Goal: Information Seeking & Learning: Learn about a topic

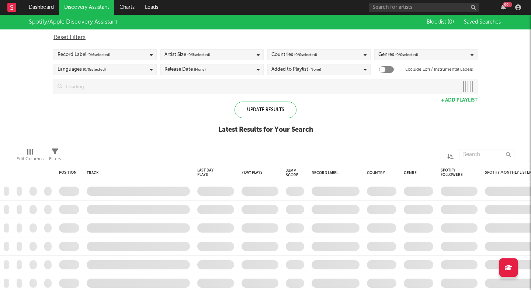
checkbox input "true"
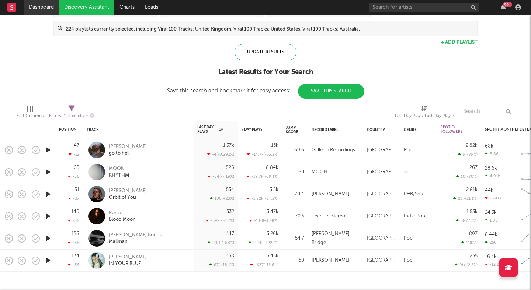
click at [46, 6] on link "Dashboard" at bounding box center [41, 7] width 35 height 15
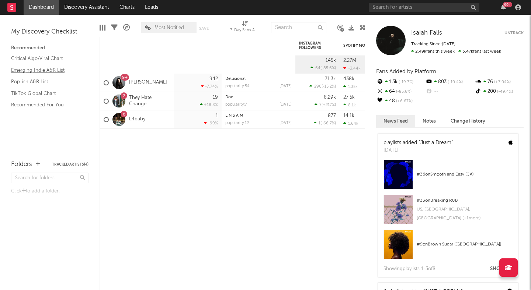
click at [57, 69] on link "Emerging Indie A&R List" at bounding box center [46, 70] width 70 height 8
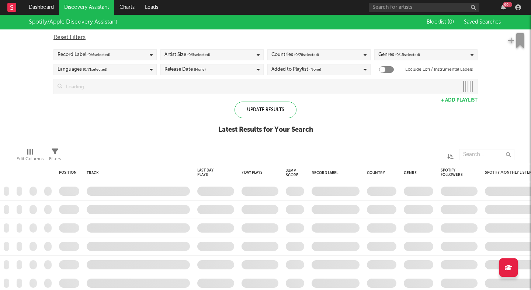
checkbox input "true"
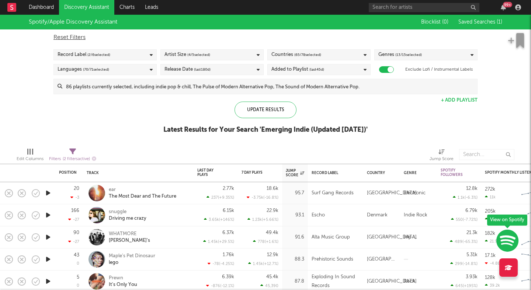
click at [316, 54] on span "( 65 / 78 selected)" at bounding box center [307, 54] width 27 height 9
type input "swed"
click at [292, 96] on div "[GEOGRAPHIC_DATA]" at bounding box center [323, 95] width 85 height 9
click at [271, 96] on input "[GEOGRAPHIC_DATA]" at bounding box center [271, 95] width 0 height 9
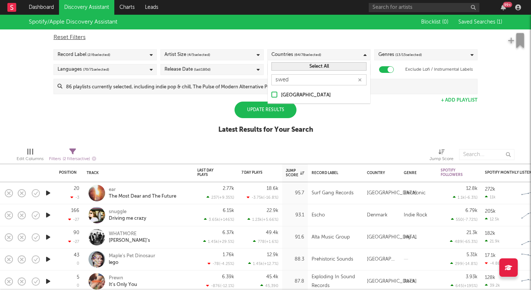
click at [274, 95] on div at bounding box center [274, 95] width 6 height 6
click at [271, 95] on input "[GEOGRAPHIC_DATA]" at bounding box center [271, 95] width 0 height 9
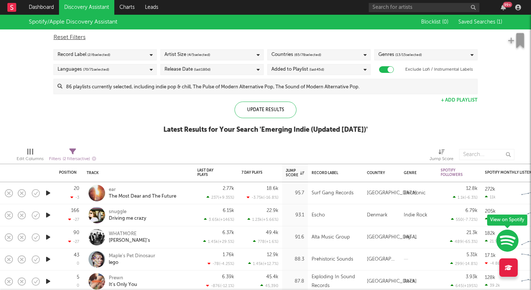
click at [397, 148] on div at bounding box center [346, 155] width 156 height 18
click at [292, 56] on div "Countries ( 65 / 78 selected)" at bounding box center [296, 54] width 50 height 9
click at [278, 108] on div "Update Results" at bounding box center [265, 110] width 62 height 17
click at [270, 111] on div "Update Results" at bounding box center [265, 110] width 62 height 17
click at [294, 53] on span "( 65 / 78 selected)" at bounding box center [307, 54] width 27 height 9
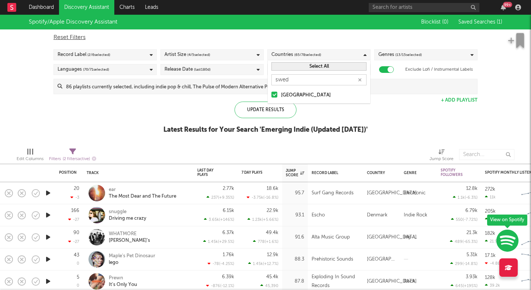
click at [293, 82] on input "swed" at bounding box center [318, 79] width 95 height 11
click at [307, 66] on button "Select All" at bounding box center [318, 66] width 95 height 8
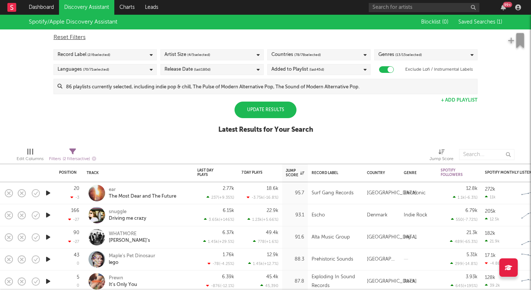
click at [273, 109] on div "Update Results" at bounding box center [265, 110] width 62 height 17
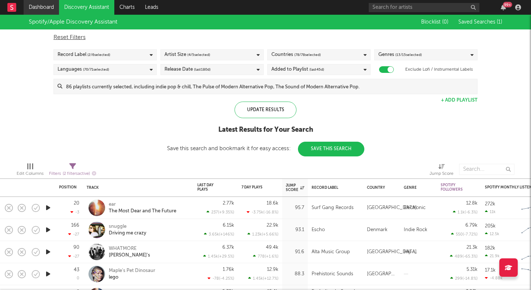
click at [42, 10] on link "Dashboard" at bounding box center [41, 7] width 35 height 15
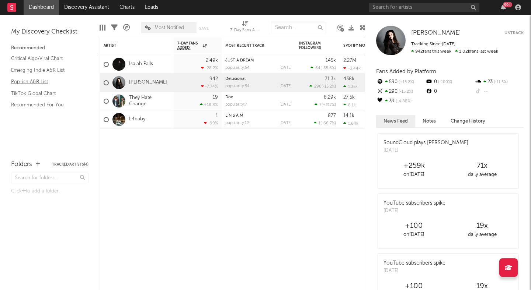
click at [41, 82] on link "Pop-ish A&R List" at bounding box center [46, 82] width 70 height 8
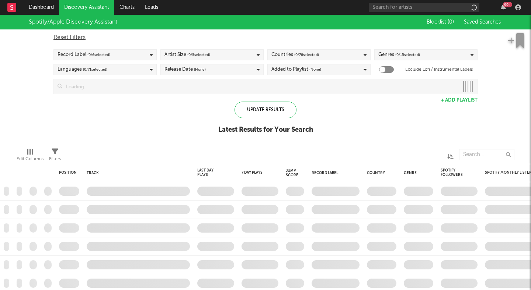
checkbox input "true"
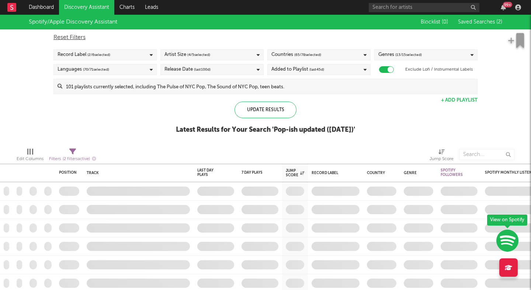
click at [305, 56] on span "( 65 / 78 selected)" at bounding box center [307, 54] width 27 height 9
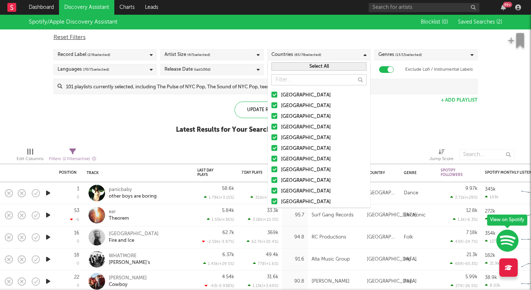
click at [274, 94] on div at bounding box center [274, 95] width 6 height 6
click at [271, 94] on input "[GEOGRAPHIC_DATA]" at bounding box center [271, 95] width 0 height 9
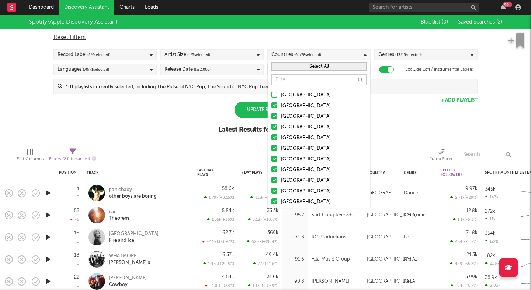
click at [274, 113] on label "[GEOGRAPHIC_DATA]" at bounding box center [318, 116] width 95 height 9
click at [271, 113] on input "[GEOGRAPHIC_DATA]" at bounding box center [271, 116] width 0 height 9
click at [273, 105] on div at bounding box center [274, 105] width 6 height 6
click at [271, 105] on input "[GEOGRAPHIC_DATA]" at bounding box center [271, 106] width 0 height 9
click at [294, 70] on button "Select All" at bounding box center [318, 66] width 95 height 8
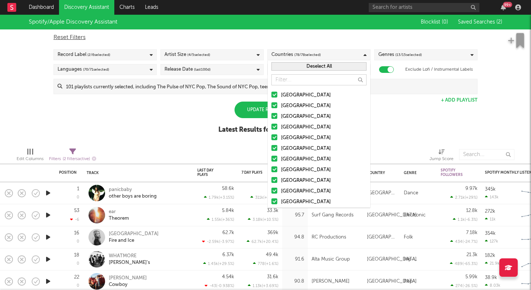
click at [294, 70] on button "Deselect All" at bounding box center [318, 66] width 95 height 8
click at [279, 79] on input "text" at bounding box center [318, 79] width 95 height 11
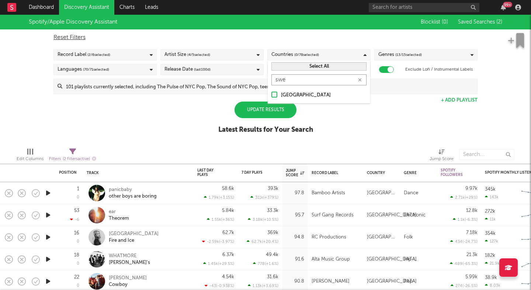
type input "swe"
click at [272, 94] on div at bounding box center [274, 95] width 6 height 6
click at [271, 94] on input "[GEOGRAPHIC_DATA]" at bounding box center [271, 95] width 0 height 9
click at [284, 113] on div "Update Results" at bounding box center [265, 110] width 62 height 17
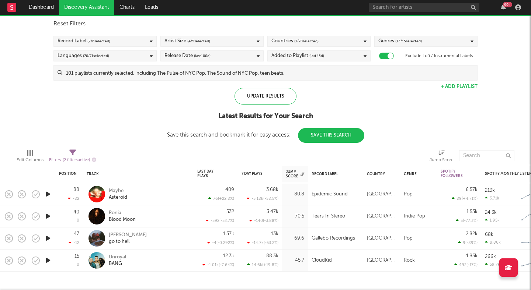
click at [97, 191] on div at bounding box center [96, 194] width 17 height 17
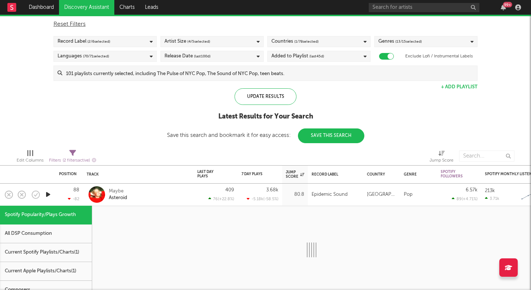
select select "1w"
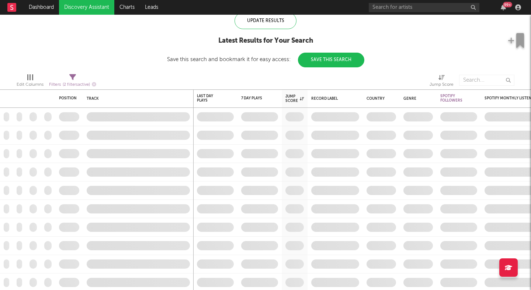
click at [111, 169] on span at bounding box center [138, 172] width 111 height 18
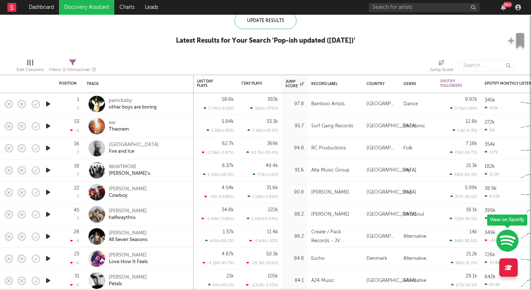
click at [195, 136] on div "5.84k 1.55k ( +36 % )" at bounding box center [215, 126] width 44 height 22
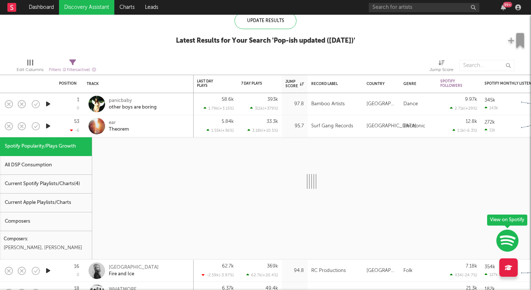
select select "1w"
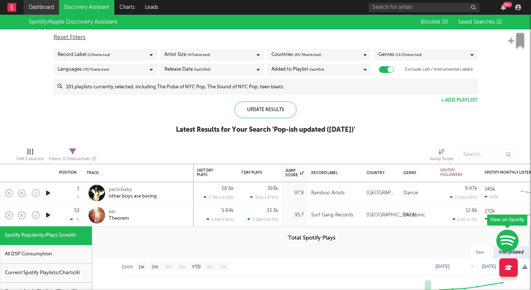
click at [34, 8] on link "Dashboard" at bounding box center [41, 7] width 35 height 15
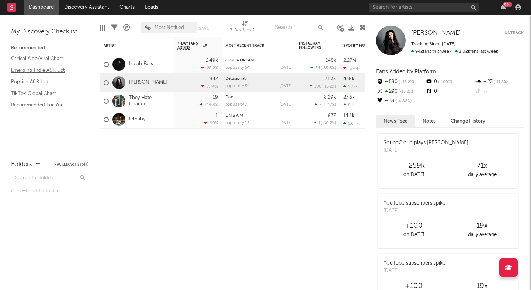
click at [46, 73] on link "Emerging Indie A&R List" at bounding box center [46, 70] width 70 height 8
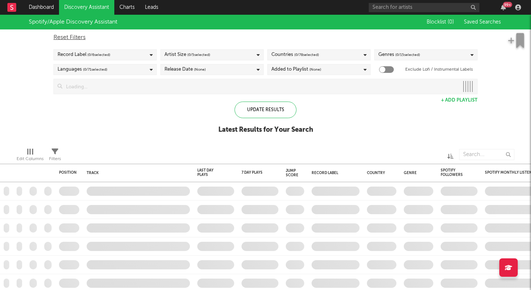
click at [395, 56] on div "Genres ( 0 / 15 selected)" at bounding box center [399, 54] width 42 height 9
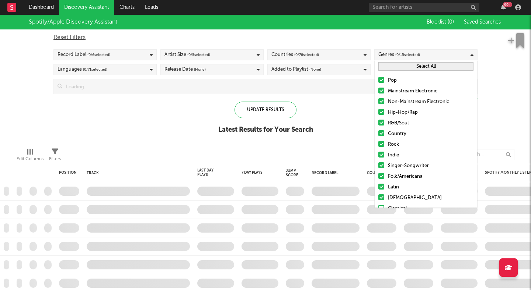
checkbox input "true"
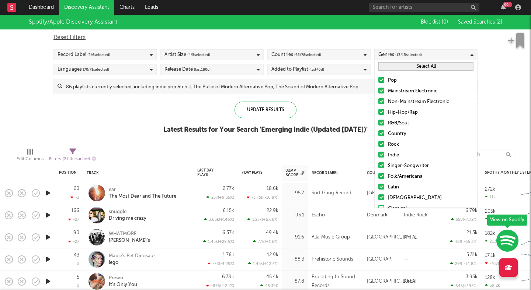
click at [381, 91] on div at bounding box center [381, 91] width 6 height 6
click at [378, 91] on input "Mainstream Electronic" at bounding box center [378, 91] width 0 height 9
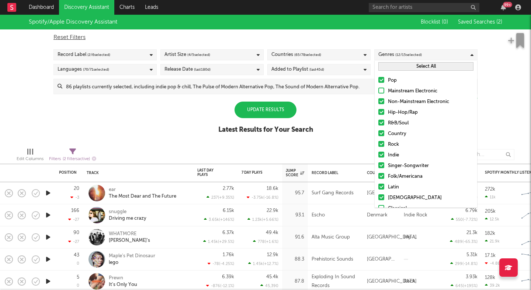
click at [381, 97] on div "Pop Mainstream Electronic Non-Mainstream Electronic Hip-Hop/Rap R&B/Soul Countr…" at bounding box center [425, 156] width 102 height 166
click at [381, 102] on div at bounding box center [381, 101] width 6 height 6
click at [378, 102] on input "Non-Mainstream Electronic" at bounding box center [378, 102] width 0 height 9
click at [381, 113] on div at bounding box center [381, 112] width 6 height 6
click at [378, 113] on input "Hip-Hop/Rap" at bounding box center [378, 112] width 0 height 9
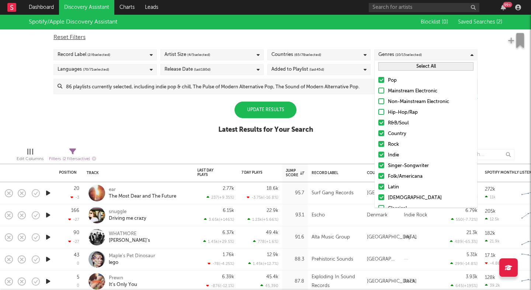
click at [412, 67] on button "Select All" at bounding box center [425, 66] width 95 height 8
click at [412, 67] on button "Deselect All" at bounding box center [425, 66] width 95 height 8
click at [383, 83] on div at bounding box center [381, 80] width 6 height 6
click at [378, 83] on input "Pop" at bounding box center [378, 80] width 0 height 9
click at [380, 120] on div at bounding box center [381, 123] width 6 height 6
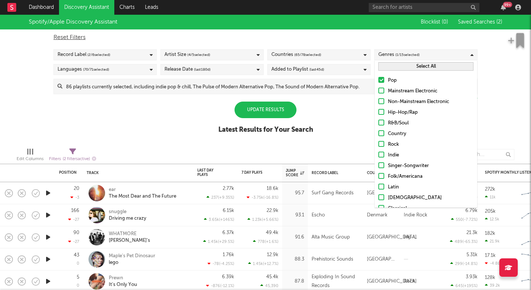
click at [378, 120] on input "R&B/Soul" at bounding box center [378, 123] width 0 height 9
click at [383, 165] on div at bounding box center [381, 166] width 6 height 6
click at [378, 165] on input "Singer-Songwriter" at bounding box center [378, 166] width 0 height 9
click at [381, 175] on div at bounding box center [381, 176] width 6 height 6
click at [378, 175] on input "Folk/Americana" at bounding box center [378, 176] width 0 height 9
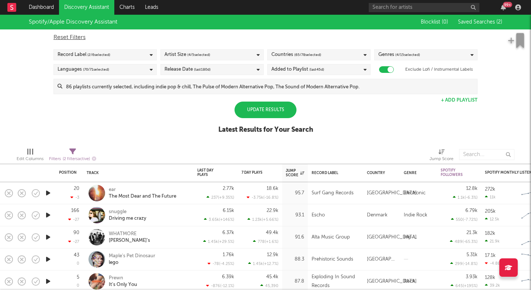
click at [281, 117] on div "Update Results" at bounding box center [265, 110] width 62 height 17
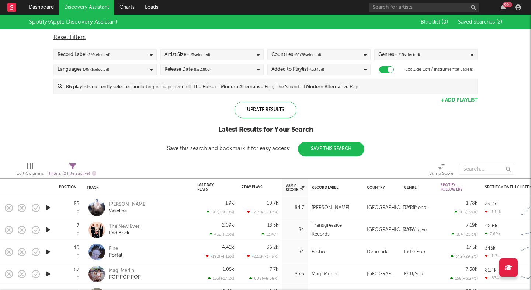
click at [303, 52] on span "( 65 / 78 selected)" at bounding box center [307, 54] width 27 height 9
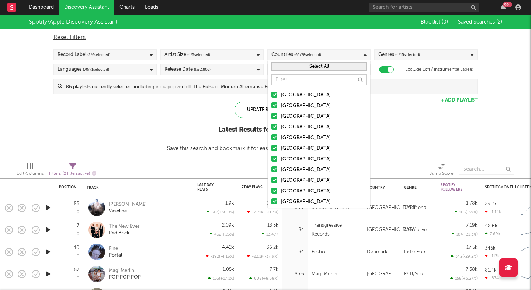
click at [312, 69] on button "Select All" at bounding box center [318, 66] width 95 height 8
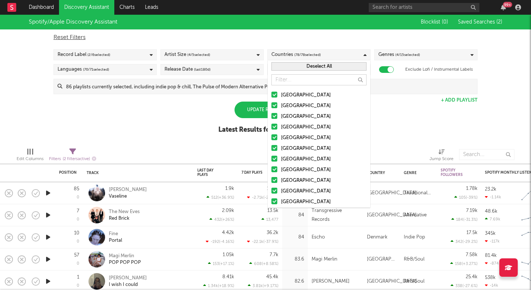
click at [312, 69] on button "Deselect All" at bounding box center [318, 66] width 95 height 8
click at [285, 83] on input "text" at bounding box center [318, 79] width 95 height 11
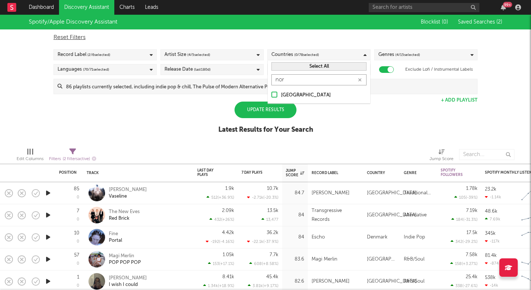
type input "nor"
click at [270, 93] on div "[GEOGRAPHIC_DATA]" at bounding box center [319, 95] width 102 height 16
click at [273, 94] on div at bounding box center [274, 95] width 6 height 6
click at [271, 94] on input "[GEOGRAPHIC_DATA]" at bounding box center [271, 95] width 0 height 9
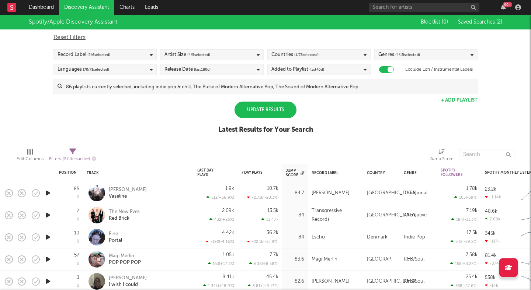
click at [272, 108] on div "Update Results" at bounding box center [265, 110] width 62 height 17
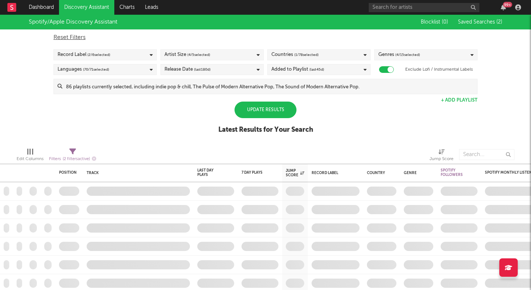
click at [272, 108] on div "Update Results" at bounding box center [265, 110] width 62 height 17
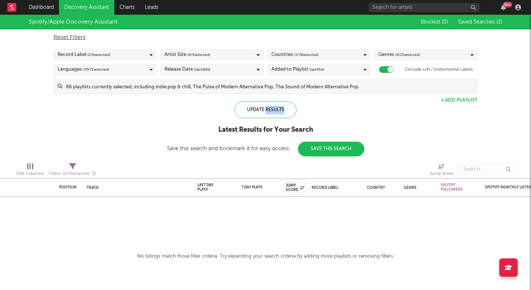
click at [288, 56] on div "Countries ( 1 / 78 selected)" at bounding box center [294, 54] width 47 height 9
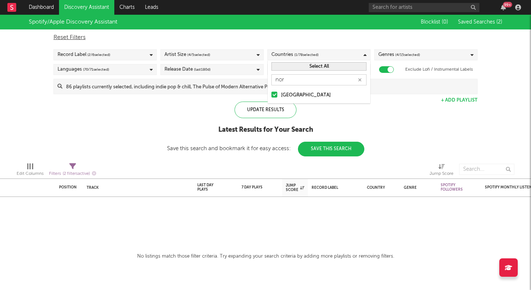
click at [359, 81] on icon "button" at bounding box center [360, 80] width 4 height 5
type input "swe"
click at [274, 95] on div at bounding box center [274, 95] width 6 height 6
click at [271, 95] on input "[GEOGRAPHIC_DATA]" at bounding box center [271, 95] width 0 height 9
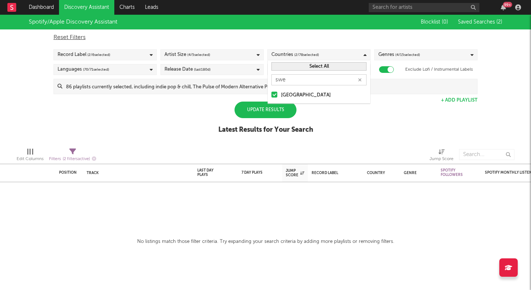
click at [282, 115] on div "Update Results" at bounding box center [265, 110] width 62 height 17
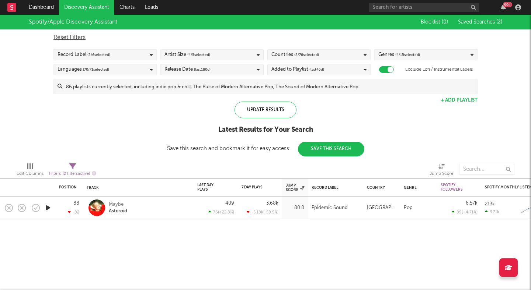
click at [283, 55] on div "Countries ( 2 / 78 selected)" at bounding box center [295, 54] width 48 height 9
click at [341, 64] on button "Select All" at bounding box center [318, 66] width 95 height 8
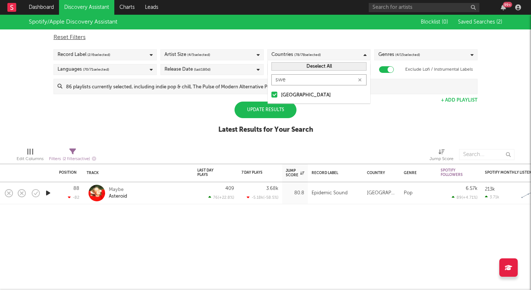
click at [286, 79] on input "swe" at bounding box center [318, 79] width 95 height 11
type input "denm"
click at [269, 109] on div "Update Results" at bounding box center [265, 110] width 62 height 17
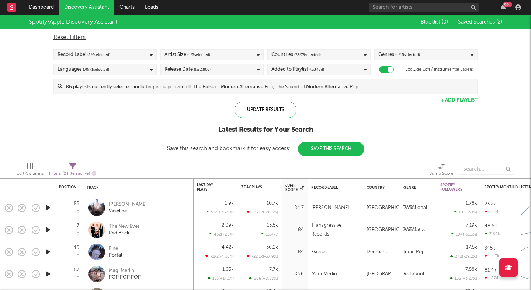
click at [416, 58] on span "( 4 / 15 selected)" at bounding box center [407, 54] width 25 height 9
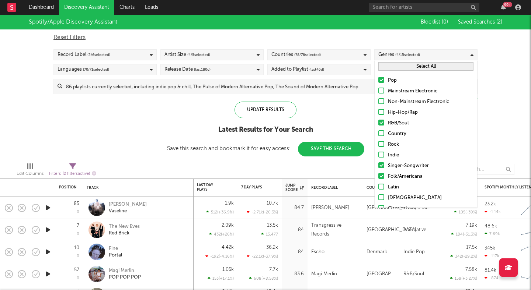
click at [381, 82] on div at bounding box center [381, 80] width 6 height 6
click at [378, 82] on input "Pop" at bounding box center [378, 80] width 0 height 9
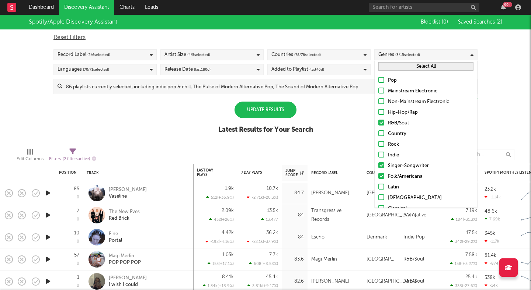
click at [256, 112] on div "Update Results" at bounding box center [265, 110] width 62 height 17
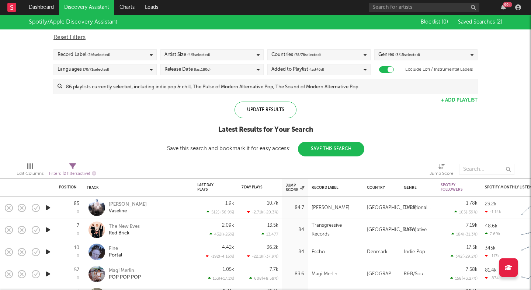
click at [418, 56] on span "( 3 / 15 selected)" at bounding box center [407, 54] width 25 height 9
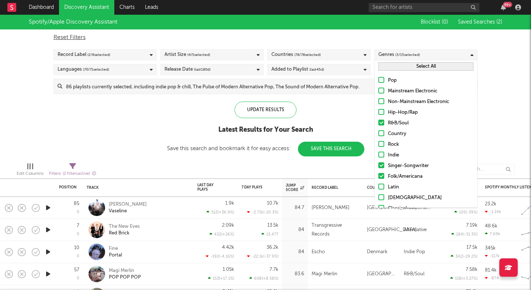
click at [302, 56] on span "( 78 / 78 selected)" at bounding box center [307, 54] width 27 height 9
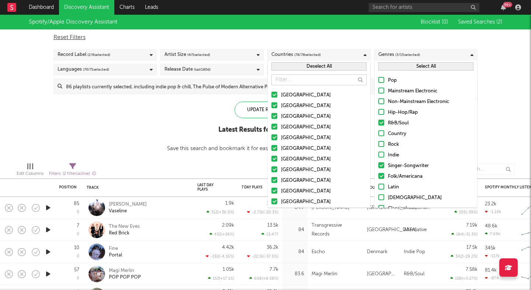
click at [322, 69] on button "Deselect All" at bounding box center [318, 66] width 95 height 8
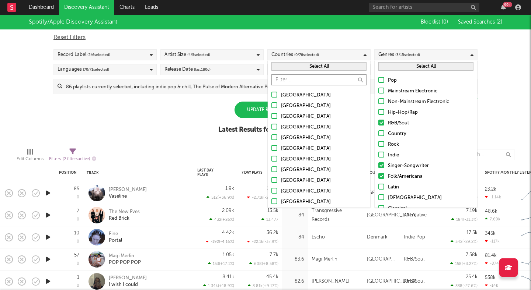
click at [284, 82] on input "text" at bounding box center [318, 79] width 95 height 11
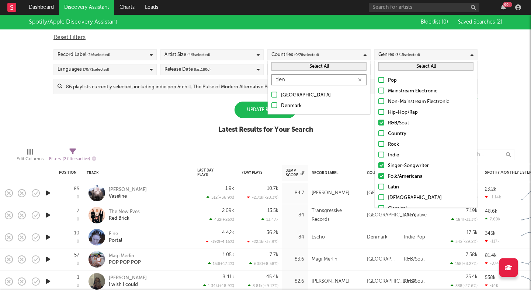
type input "den"
click at [272, 105] on div at bounding box center [274, 105] width 6 height 6
click at [271, 105] on input "Denmark" at bounding box center [271, 106] width 0 height 9
click at [272, 95] on div at bounding box center [274, 95] width 6 height 6
click at [271, 95] on input "[GEOGRAPHIC_DATA]" at bounding box center [271, 95] width 0 height 9
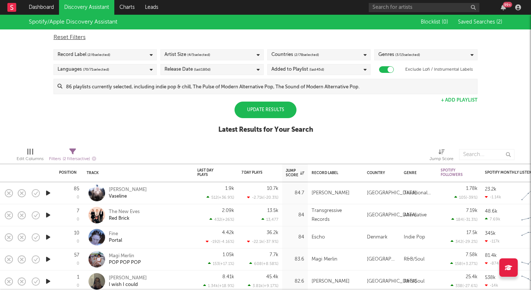
click at [258, 107] on div "Update Results" at bounding box center [265, 110] width 62 height 17
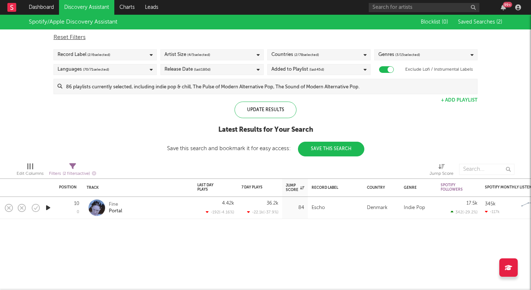
click at [418, 52] on span "( 3 / 15 selected)" at bounding box center [407, 54] width 25 height 9
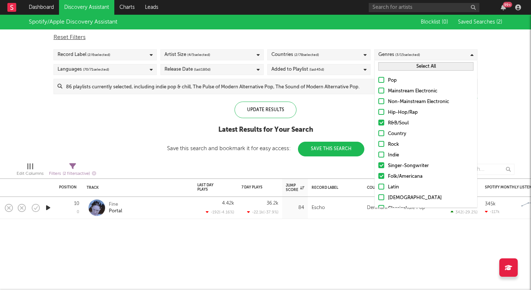
click at [382, 176] on div at bounding box center [381, 176] width 6 height 6
click at [378, 176] on input "Folk/Americana" at bounding box center [378, 176] width 0 height 9
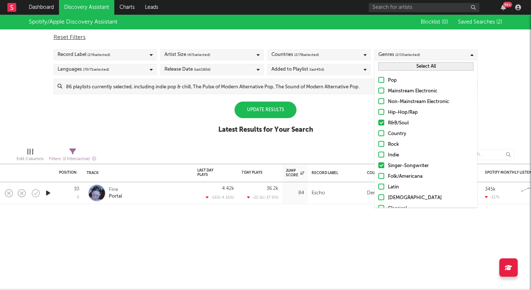
click at [381, 165] on div at bounding box center [381, 166] width 6 height 6
click at [378, 165] on input "Singer-Songwriter" at bounding box center [378, 166] width 0 height 9
click at [280, 55] on div "Countries ( 2 / 78 selected)" at bounding box center [295, 54] width 48 height 9
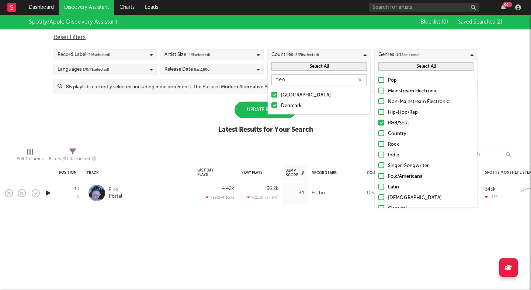
click at [286, 67] on button "Select All" at bounding box center [318, 66] width 95 height 8
click at [284, 63] on button "Deselect All" at bounding box center [318, 66] width 95 height 8
click at [282, 80] on input "den" at bounding box center [318, 79] width 95 height 11
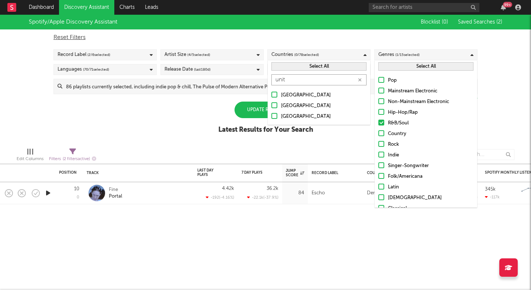
type input "unit"
click at [276, 106] on div at bounding box center [274, 105] width 6 height 6
click at [271, 106] on input "[GEOGRAPHIC_DATA]" at bounding box center [271, 106] width 0 height 9
click at [289, 80] on input "unit" at bounding box center [318, 79] width 95 height 11
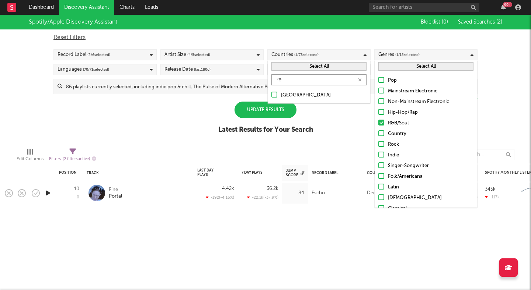
type input "ire"
click at [272, 95] on div at bounding box center [274, 95] width 6 height 6
click at [271, 95] on input "[GEOGRAPHIC_DATA]" at bounding box center [271, 95] width 0 height 9
click at [383, 165] on div at bounding box center [381, 166] width 6 height 6
click at [378, 165] on input "Singer-Songwriter" at bounding box center [378, 166] width 0 height 9
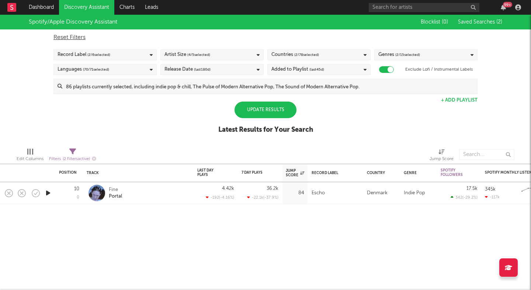
click at [251, 111] on div "Update Results" at bounding box center [265, 110] width 62 height 17
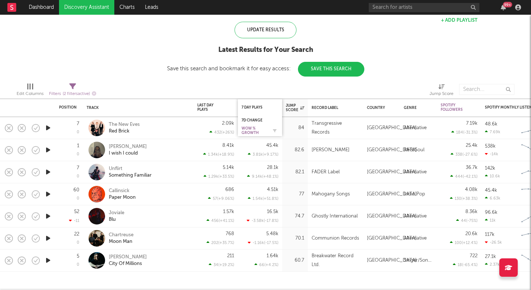
click at [255, 130] on div "WoW % Growth" at bounding box center [254, 130] width 26 height 9
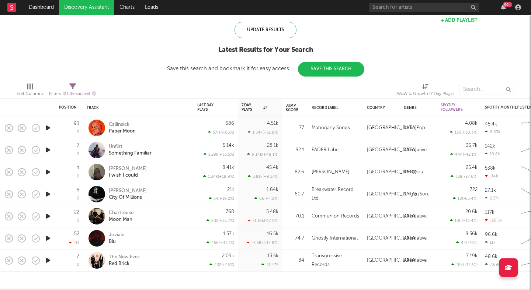
click at [173, 255] on div "The New Eves Red Brick" at bounding box center [148, 260] width 79 height 13
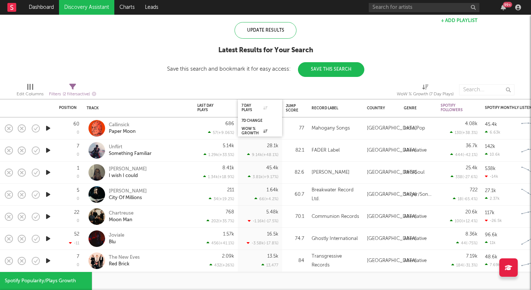
select select "1w"
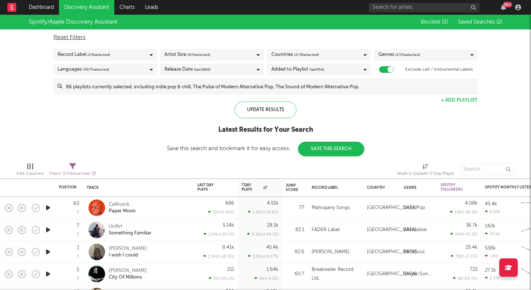
click at [386, 56] on div "Genres ( 2 / 15 selected)" at bounding box center [399, 54] width 42 height 9
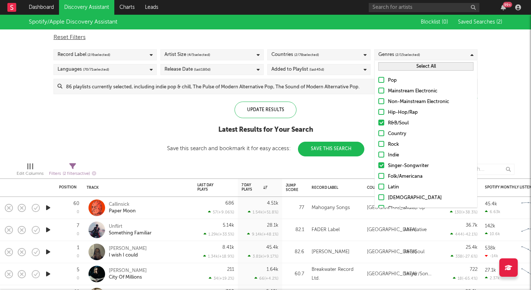
click at [383, 134] on div at bounding box center [381, 133] width 6 height 6
click at [378, 134] on input "Country" at bounding box center [378, 134] width 0 height 9
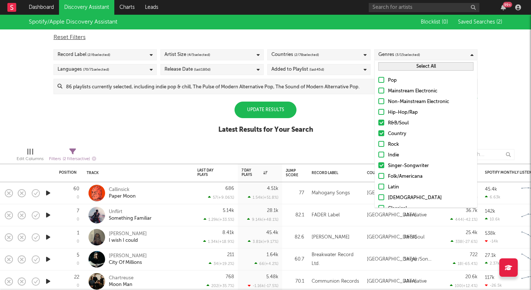
click at [381, 153] on div at bounding box center [381, 155] width 6 height 6
click at [378, 153] on input "Indie" at bounding box center [378, 155] width 0 height 9
click at [382, 81] on div at bounding box center [381, 80] width 6 height 6
click at [378, 81] on input "Pop" at bounding box center [378, 80] width 0 height 9
click at [286, 57] on div "Countries ( 2 / 78 selected)" at bounding box center [295, 54] width 48 height 9
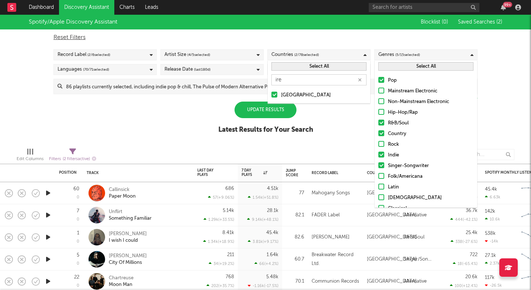
click at [296, 70] on button "Select All" at bounding box center [318, 66] width 95 height 8
click at [296, 70] on button "Deselect All" at bounding box center [318, 66] width 95 height 8
click at [273, 96] on div at bounding box center [274, 95] width 6 height 6
click at [271, 96] on input "[GEOGRAPHIC_DATA]" at bounding box center [271, 95] width 0 height 9
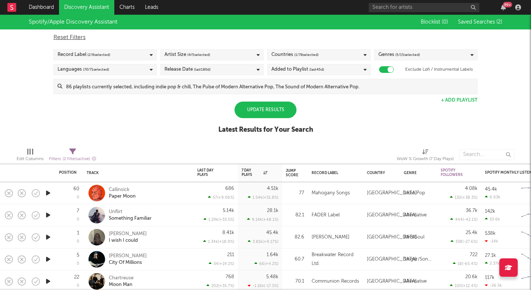
click at [268, 108] on div "Update Results" at bounding box center [265, 110] width 62 height 17
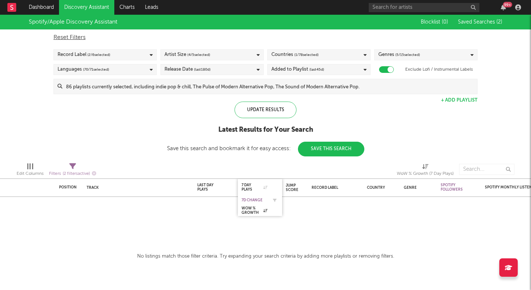
click at [258, 199] on div "7D Change" at bounding box center [254, 200] width 26 height 4
click at [406, 57] on span "( 5 / 15 selected)" at bounding box center [407, 54] width 25 height 9
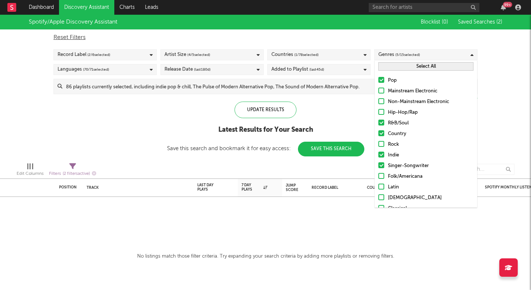
click at [394, 69] on button "Select All" at bounding box center [425, 66] width 95 height 8
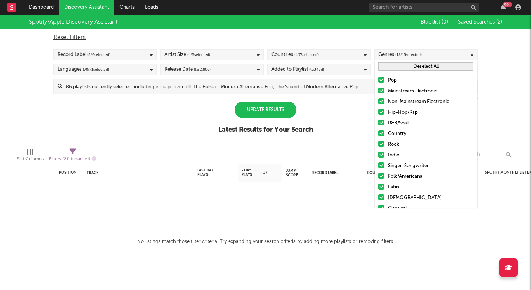
click at [275, 112] on div "Update Results" at bounding box center [265, 110] width 62 height 17
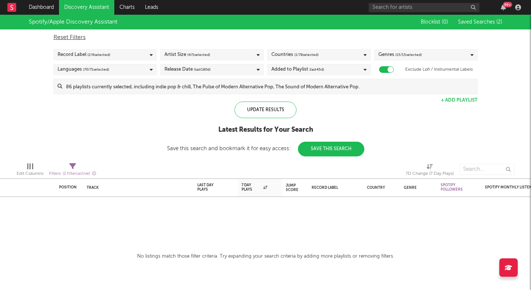
click at [289, 53] on div "Countries ( 1 / 78 selected)" at bounding box center [294, 54] width 47 height 9
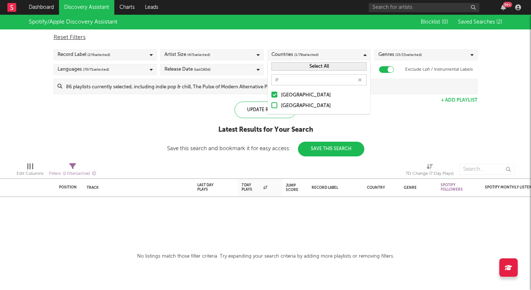
type input "i"
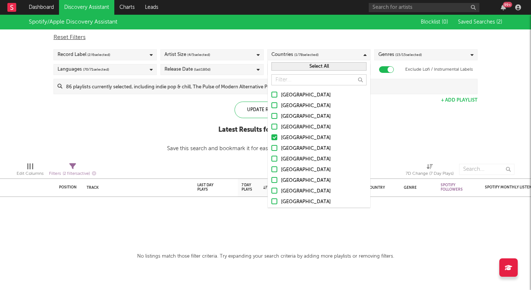
click at [276, 127] on div at bounding box center [274, 127] width 6 height 6
click at [271, 127] on input "[GEOGRAPHIC_DATA]" at bounding box center [271, 127] width 0 height 9
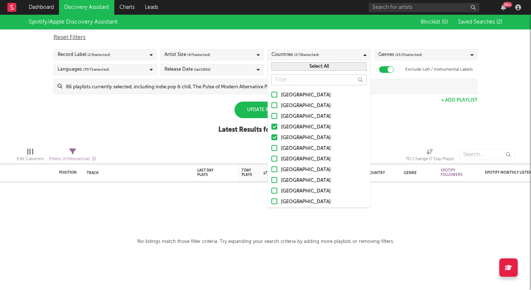
click at [273, 136] on div at bounding box center [274, 138] width 6 height 6
click at [271, 136] on input "[GEOGRAPHIC_DATA]" at bounding box center [271, 138] width 0 height 9
click at [407, 56] on span "( 15 / 15 selected)" at bounding box center [408, 54] width 27 height 9
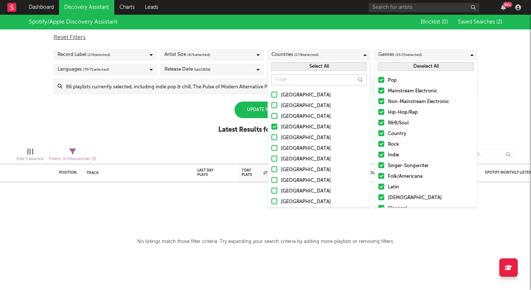
click at [396, 66] on button "Deselect All" at bounding box center [425, 66] width 95 height 8
click at [396, 66] on button "Select All" at bounding box center [425, 66] width 95 height 8
click at [396, 66] on button "Deselect All" at bounding box center [425, 66] width 95 height 8
click at [383, 122] on div at bounding box center [381, 123] width 6 height 6
click at [378, 122] on input "R&B/Soul" at bounding box center [378, 123] width 0 height 9
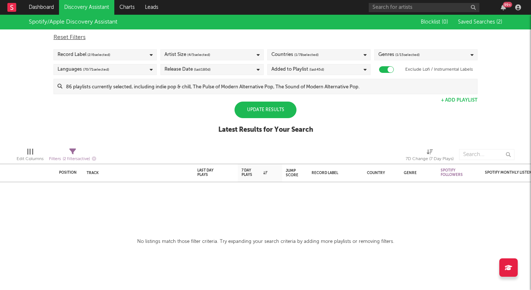
click at [248, 109] on div "Update Results" at bounding box center [265, 110] width 62 height 17
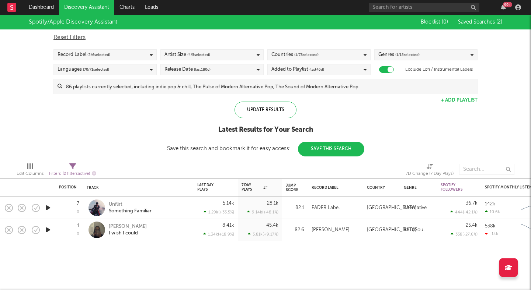
click at [385, 54] on div "Genres ( 1 / 15 selected)" at bounding box center [398, 54] width 41 height 9
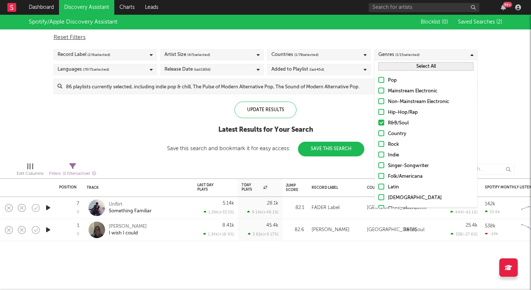
click at [382, 111] on div at bounding box center [381, 112] width 6 height 6
click at [378, 111] on input "Hip-Hop/Rap" at bounding box center [378, 112] width 0 height 9
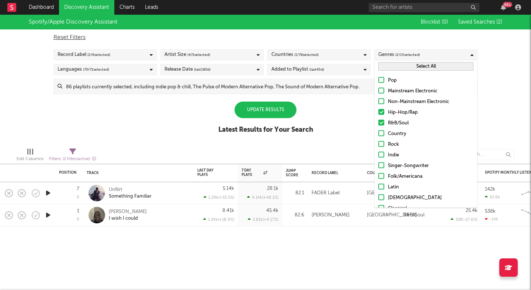
click at [381, 121] on div at bounding box center [381, 123] width 6 height 6
click at [378, 121] on input "R&B/Soul" at bounding box center [378, 123] width 0 height 9
click at [280, 114] on div "Update Results" at bounding box center [265, 110] width 62 height 17
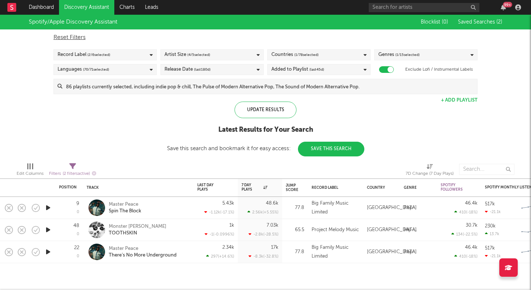
click at [414, 55] on span "( 1 / 15 selected)" at bounding box center [407, 54] width 24 height 9
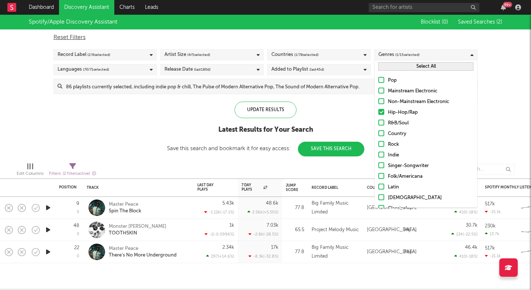
click at [382, 111] on div at bounding box center [381, 112] width 6 height 6
click at [378, 111] on input "Hip-Hop/Rap" at bounding box center [378, 112] width 0 height 9
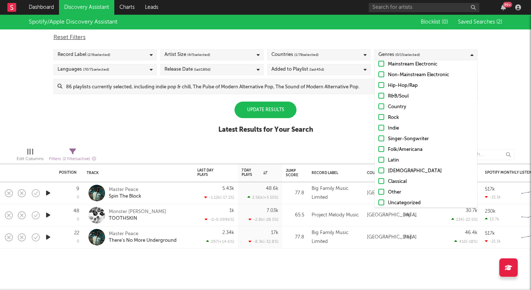
scroll to position [31, 0]
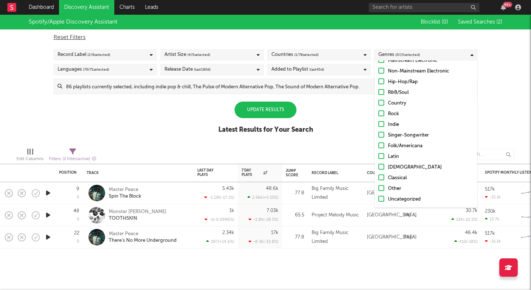
click at [381, 136] on div at bounding box center [381, 135] width 6 height 6
click at [378, 136] on input "Singer-Songwriter" at bounding box center [378, 135] width 0 height 9
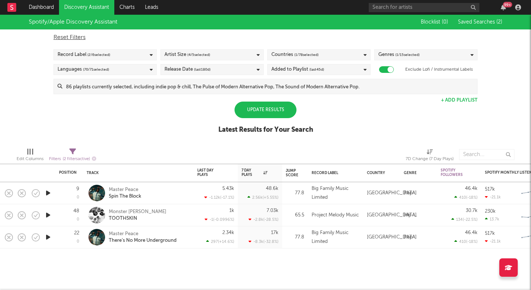
click at [275, 112] on div "Update Results" at bounding box center [265, 110] width 62 height 17
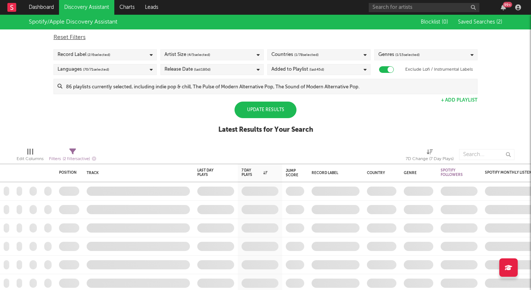
click at [275, 112] on div "Update Results" at bounding box center [265, 110] width 62 height 17
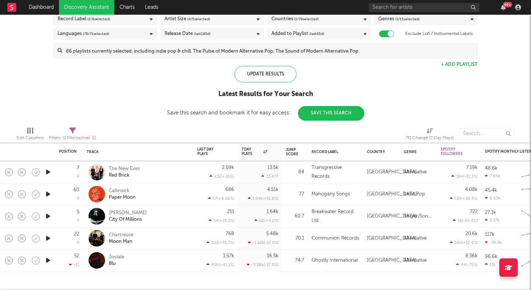
click at [396, 20] on span "( 1 / 15 selected)" at bounding box center [407, 19] width 24 height 9
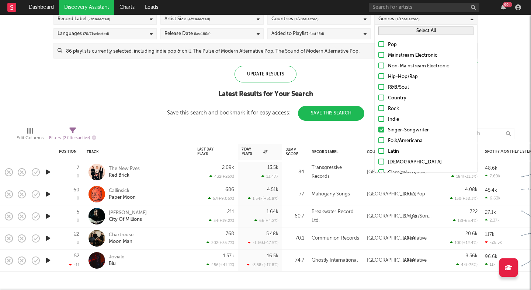
click at [291, 21] on div "Countries ( 1 / 78 selected)" at bounding box center [294, 19] width 47 height 9
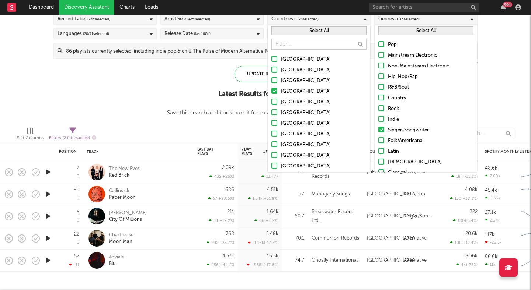
click at [290, 30] on button "Select All" at bounding box center [318, 31] width 95 height 8
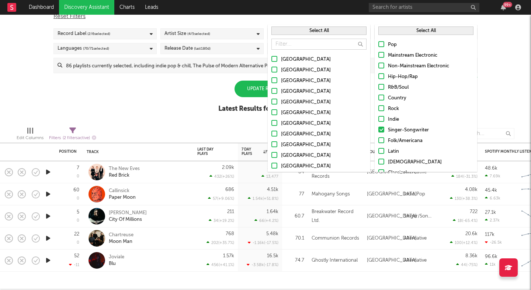
click at [290, 30] on button "Select All" at bounding box center [318, 31] width 95 height 8
click at [290, 30] on button "Deselect All" at bounding box center [318, 31] width 95 height 8
click at [284, 44] on input "text" at bounding box center [318, 44] width 95 height 11
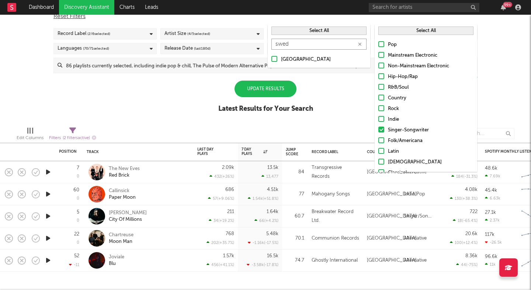
type input "swed"
click at [274, 58] on div at bounding box center [274, 59] width 6 height 6
click at [271, 58] on input "[GEOGRAPHIC_DATA]" at bounding box center [271, 59] width 0 height 9
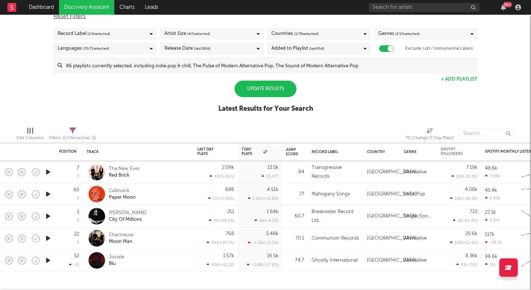
click at [265, 92] on div "Update Results" at bounding box center [265, 89] width 62 height 17
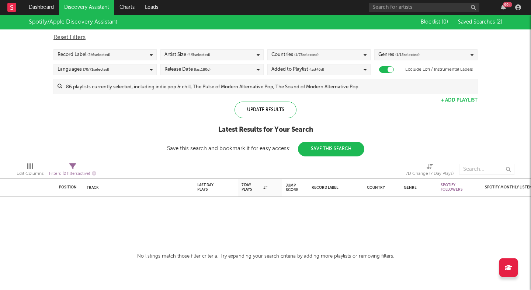
click at [395, 53] on span "( 1 / 15 selected)" at bounding box center [407, 54] width 24 height 9
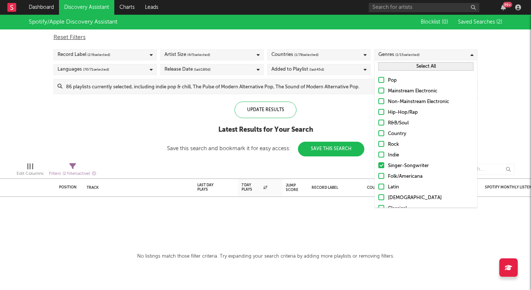
click at [388, 69] on button "Select All" at bounding box center [425, 66] width 95 height 8
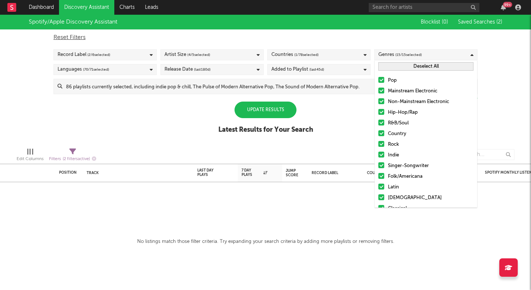
click at [278, 108] on div "Update Results" at bounding box center [265, 110] width 62 height 17
